Goal: Transaction & Acquisition: Book appointment/travel/reservation

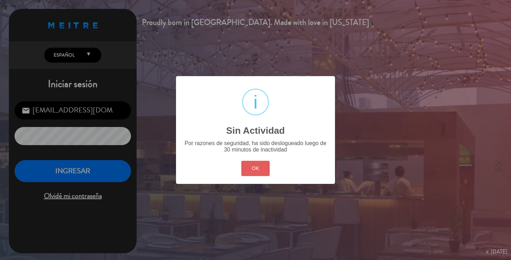
click at [264, 172] on button "OK" at bounding box center [255, 168] width 29 height 15
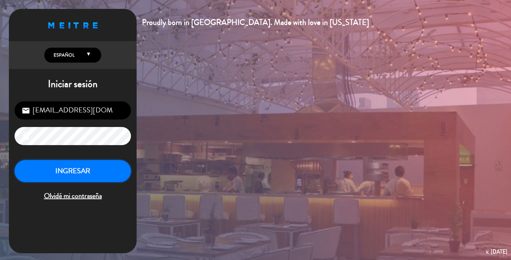
click at [95, 180] on button "INGRESAR" at bounding box center [73, 171] width 116 height 22
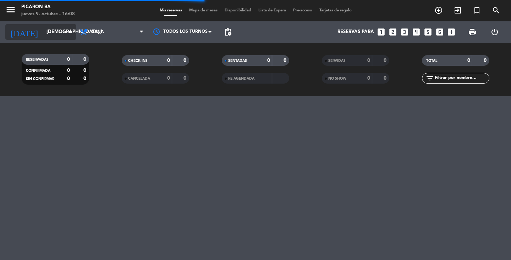
click at [63, 32] on input "[DEMOGRAPHIC_DATA][DATE]" at bounding box center [74, 32] width 63 height 13
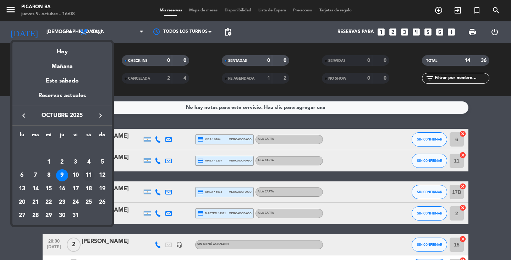
click at [91, 178] on div "11" at bounding box center [89, 175] width 12 height 12
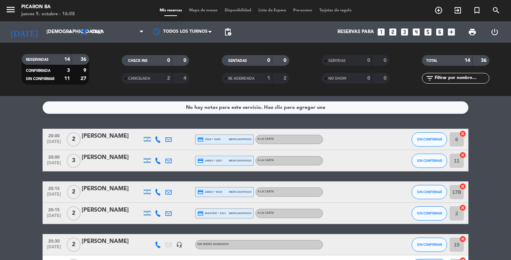
type input "[DATE]"
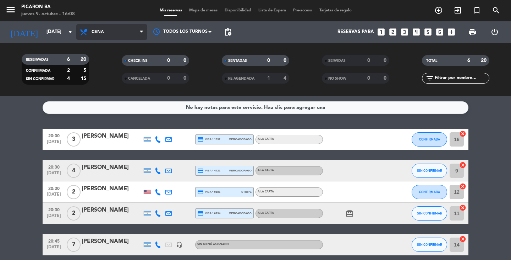
click at [116, 33] on span "Cena" at bounding box center [111, 32] width 71 height 16
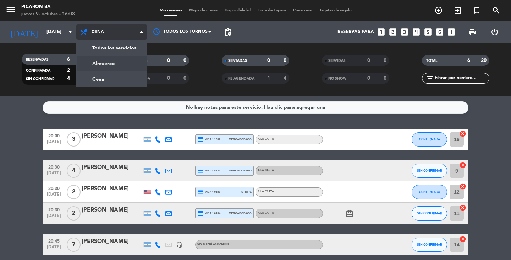
click at [106, 65] on div "menu Picaron BA [DATE] 9. octubre - 16:08 Mis reservas Mapa de mesas Disponibil…" at bounding box center [255, 48] width 511 height 96
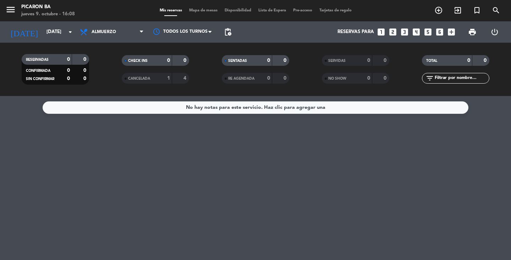
click at [392, 29] on icon "looks_two" at bounding box center [393, 31] width 9 height 9
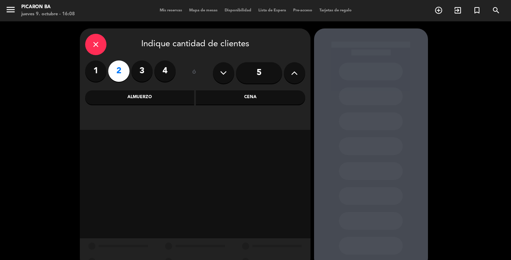
click at [154, 97] on div "Almuerzo" at bounding box center [139, 97] width 109 height 14
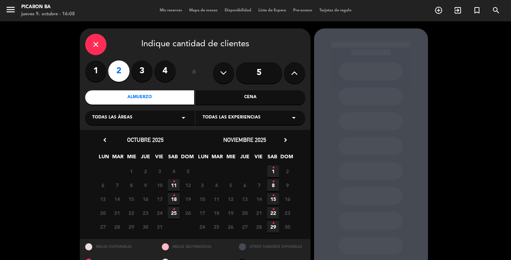
click at [173, 184] on icon "•" at bounding box center [174, 181] width 2 height 11
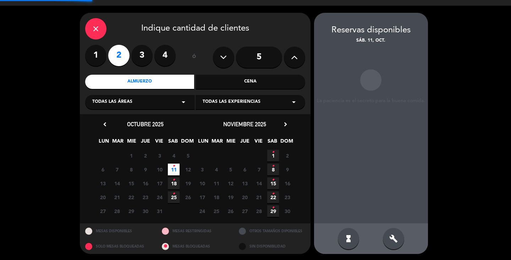
scroll to position [16, 0]
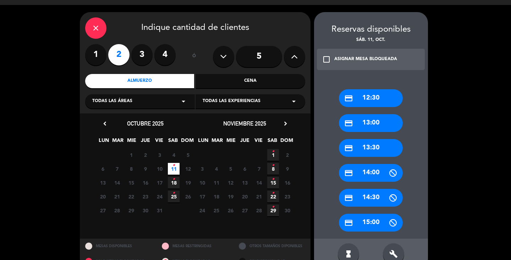
click at [479, 155] on div "close Indique cantidad de clientes 1 2 3 4 ó 5 Almuerzo Cena Todas las áreas ar…" at bounding box center [255, 140] width 511 height 271
click at [365, 123] on div "credit_card 13:00" at bounding box center [371, 123] width 64 height 18
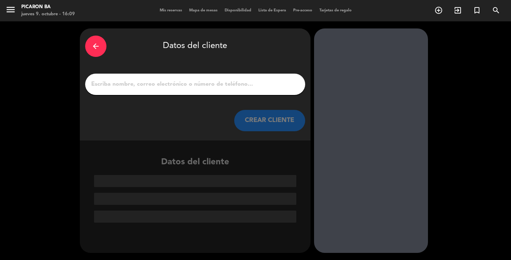
click at [251, 78] on div at bounding box center [195, 84] width 220 height 21
click at [253, 86] on input "1" at bounding box center [196, 84] width 210 height 10
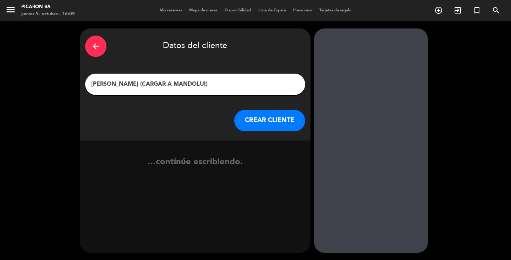
type input "[PERSON_NAME] (CARGAR A MANDOLUI)"
click at [258, 113] on button "CREAR CLIENTE" at bounding box center [269, 120] width 71 height 21
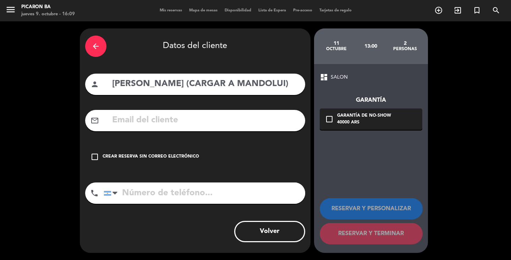
click at [188, 150] on div "check_box_outline_blank Crear reserva sin correo electrónico" at bounding box center [195, 156] width 220 height 21
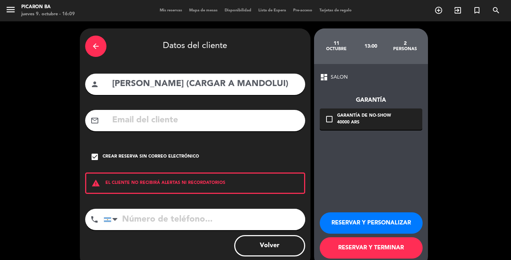
click at [385, 246] on button "RESERVAR Y TERMINAR" at bounding box center [371, 247] width 103 height 21
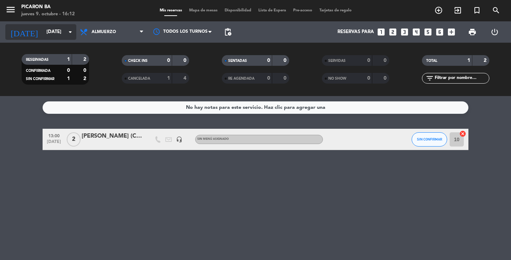
click at [57, 31] on input "[DATE]" at bounding box center [74, 32] width 63 height 13
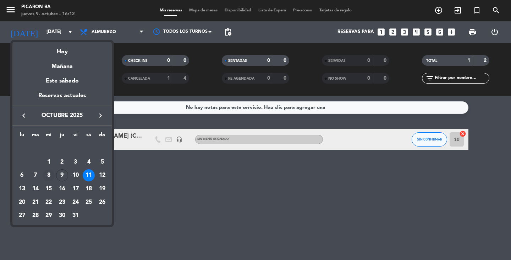
click at [50, 174] on div "8" at bounding box center [49, 175] width 12 height 12
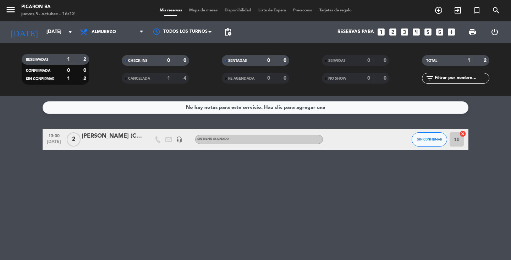
type input "[DATE]"
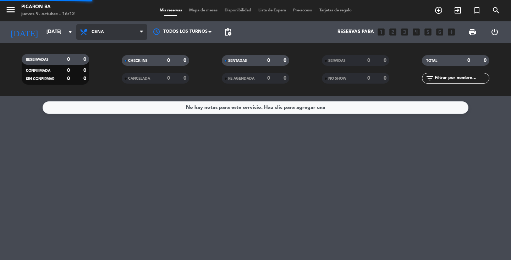
click at [94, 77] on div "menu Picaron BA [DATE] 9. octubre - 16:12 Mis reservas Mapa de mesas Disponibil…" at bounding box center [255, 48] width 511 height 96
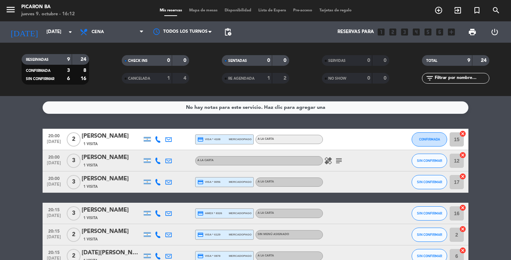
click at [0, 196] on bookings-row "20:00 [DATE] 2 [PERSON_NAME] 1 Visita credit_card visa * 4108 mercadopago A LA …" at bounding box center [255, 240] width 511 height 222
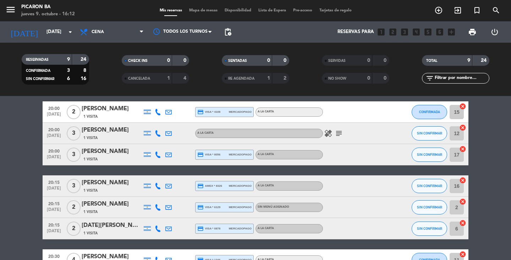
scroll to position [28, 0]
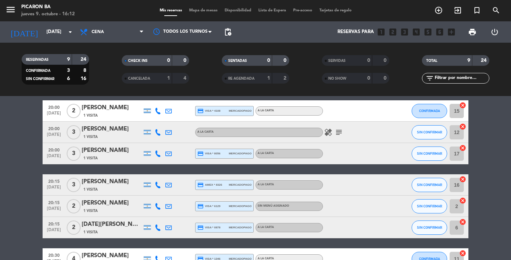
click at [0, 206] on bookings-row "20:00 [DATE] 2 [PERSON_NAME] 1 Visita credit_card visa * 4108 mercadopago A LA …" at bounding box center [255, 211] width 511 height 222
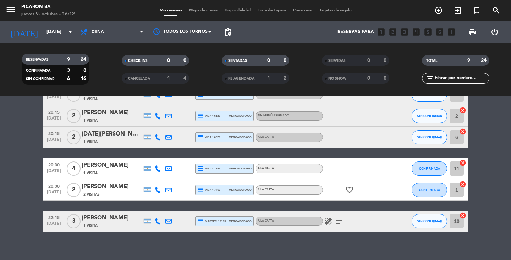
scroll to position [126, 0]
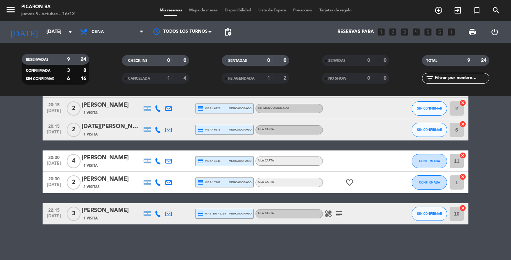
click at [337, 211] on icon "subject" at bounding box center [339, 213] width 9 height 9
click at [295, 234] on div "No hay notas para este servicio. Haz clic para agregar una 20:00 [DATE] 2 [PERS…" at bounding box center [255, 178] width 511 height 164
